Goal: Check status: Check status

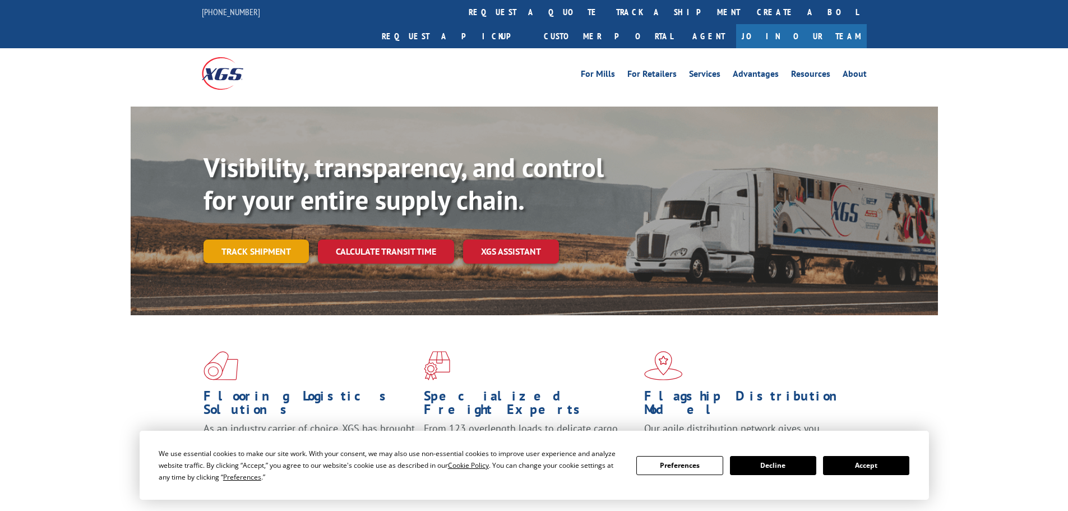
click at [265, 239] on link "Track shipment" at bounding box center [256, 251] width 105 height 24
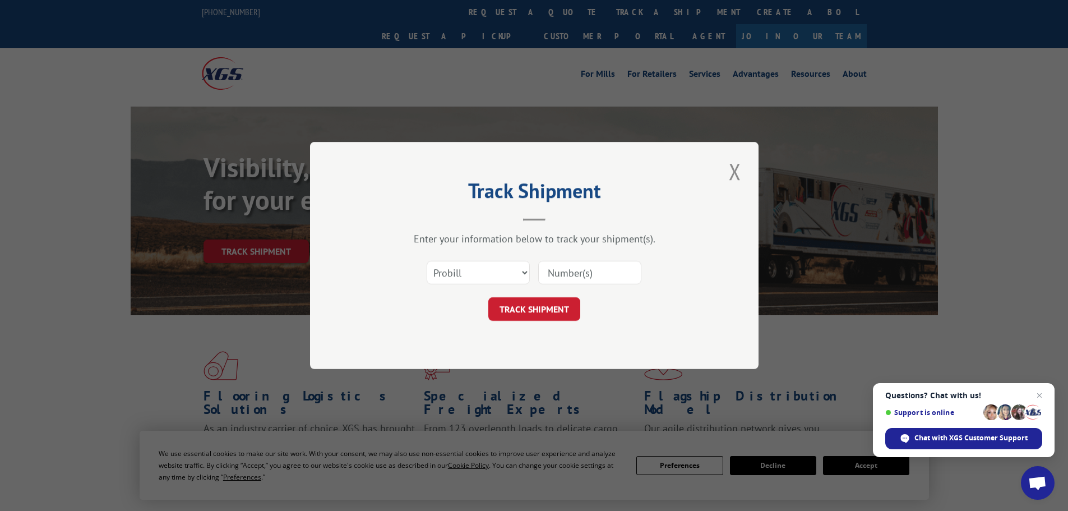
paste input "73125"
type input "73125"
click at [547, 311] on button "TRACK SHIPMENT" at bounding box center [534, 309] width 92 height 24
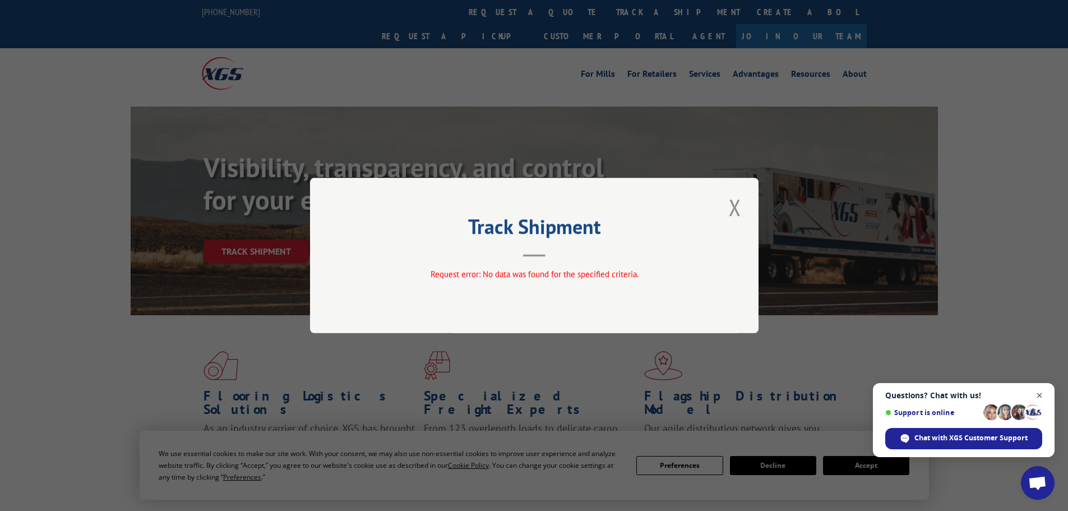
click at [1040, 395] on span "Open chat" at bounding box center [1040, 396] width 14 height 14
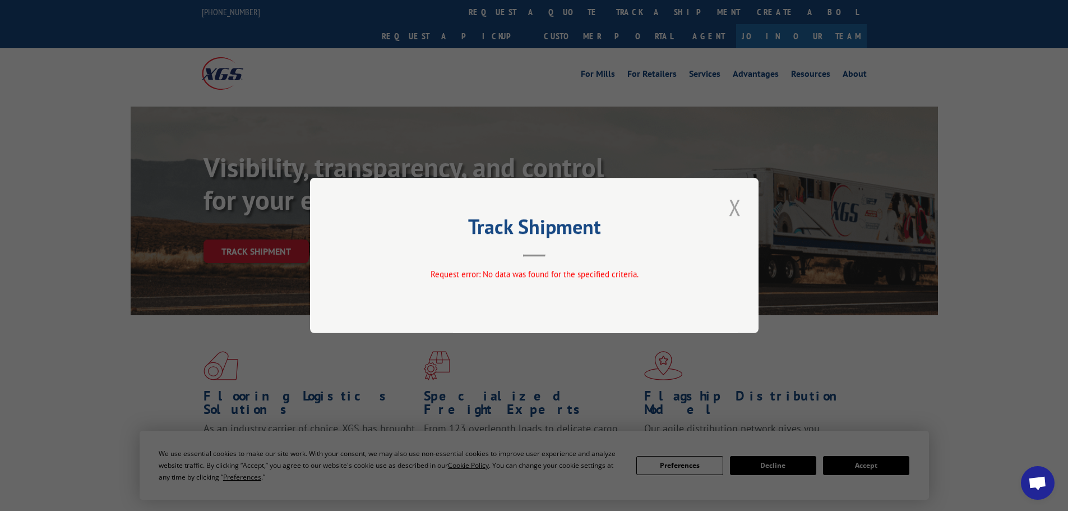
click at [733, 206] on button "Close modal" at bounding box center [735, 207] width 19 height 31
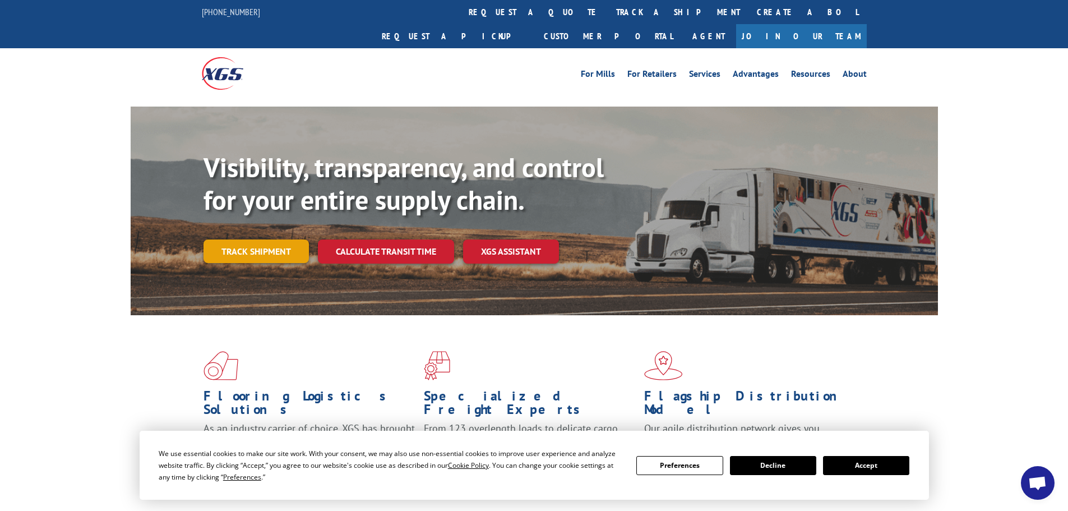
click at [280, 239] on link "Track shipment" at bounding box center [256, 251] width 105 height 24
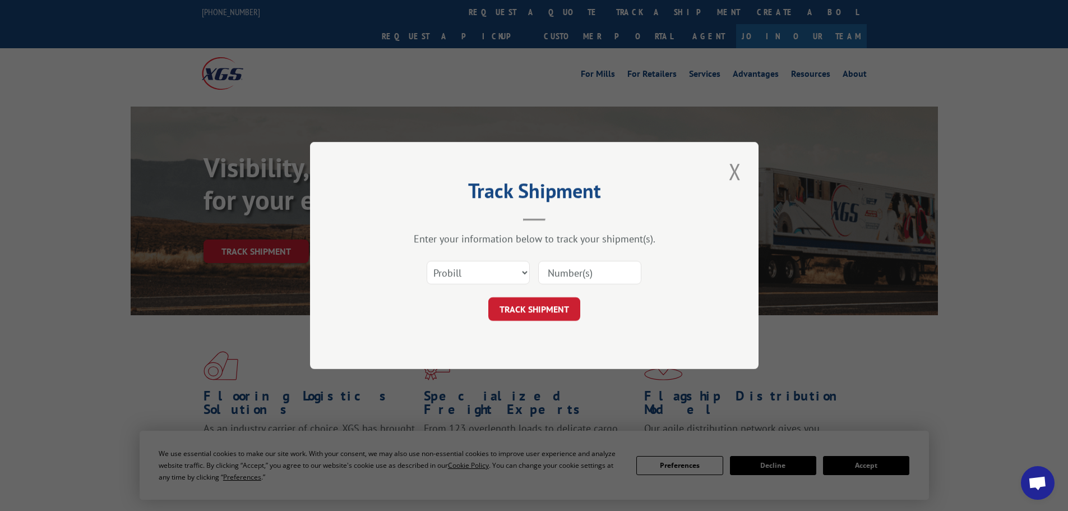
paste input "21543951"
type input "21543951"
click at [534, 306] on button "TRACK SHIPMENT" at bounding box center [534, 309] width 92 height 24
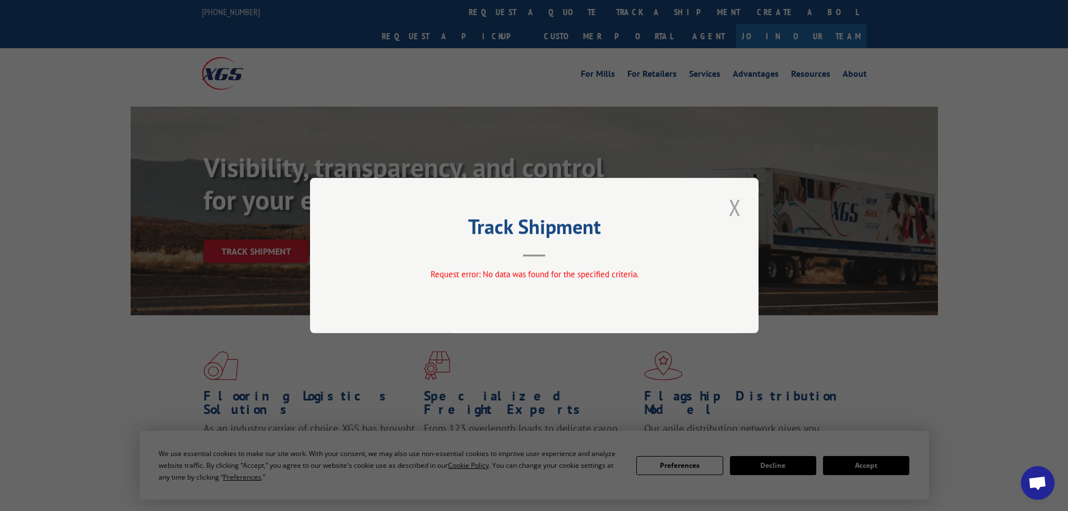
click at [736, 207] on button "Close modal" at bounding box center [735, 207] width 19 height 31
